Goal: Task Accomplishment & Management: Manage account settings

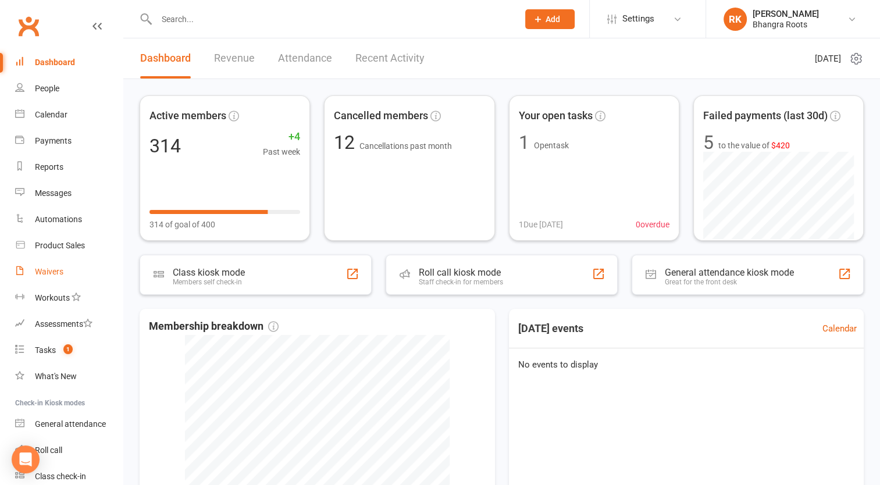
click at [52, 273] on div "Waivers" at bounding box center [49, 271] width 29 height 9
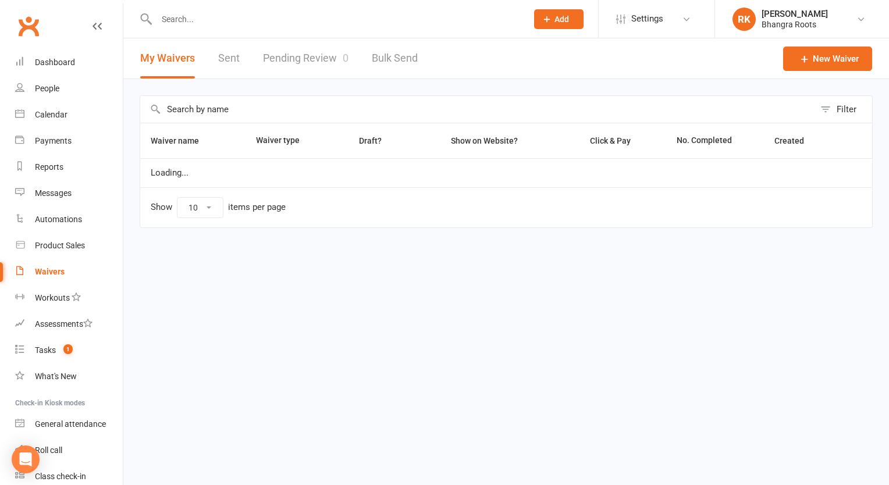
select select "25"
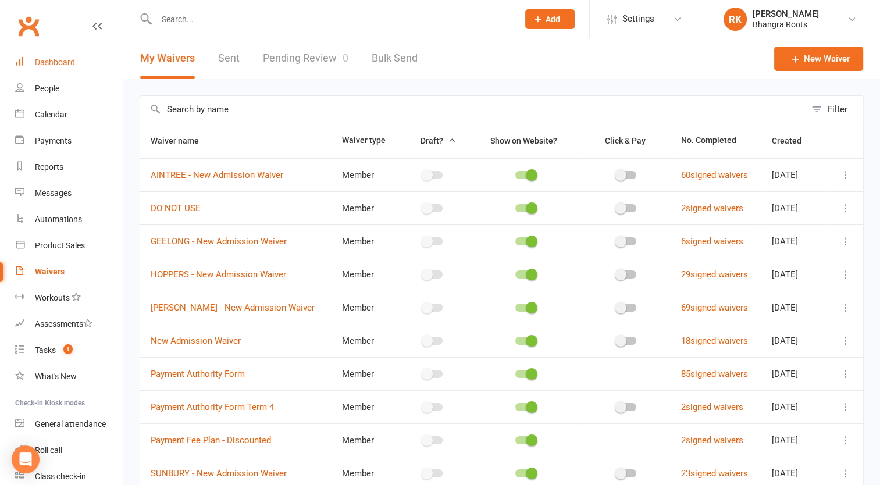
click at [56, 63] on div "Dashboard" at bounding box center [55, 62] width 40 height 9
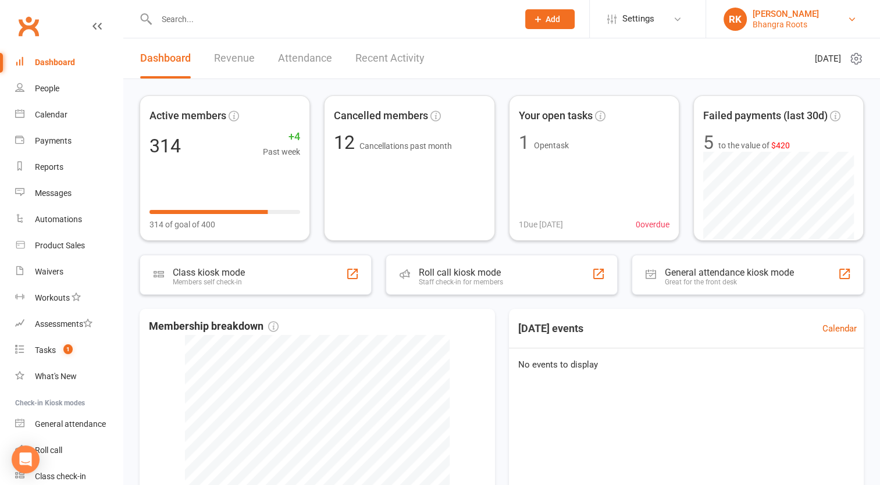
click at [822, 22] on link "RK [PERSON_NAME] Bhangra Roots" at bounding box center [793, 19] width 139 height 23
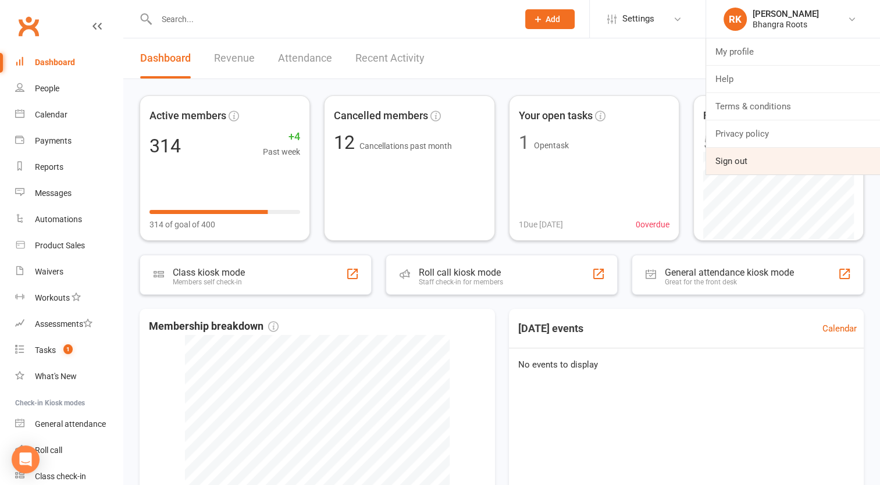
click at [743, 161] on link "Sign out" at bounding box center [793, 161] width 174 height 27
